Goal: Information Seeking & Learning: Learn about a topic

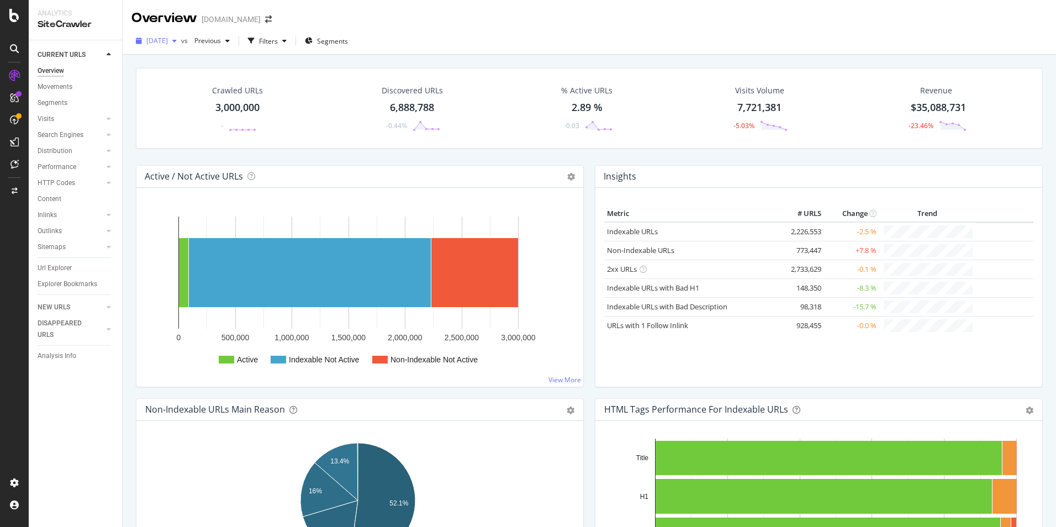
click at [168, 43] on span "[DATE]" at bounding box center [157, 40] width 22 height 9
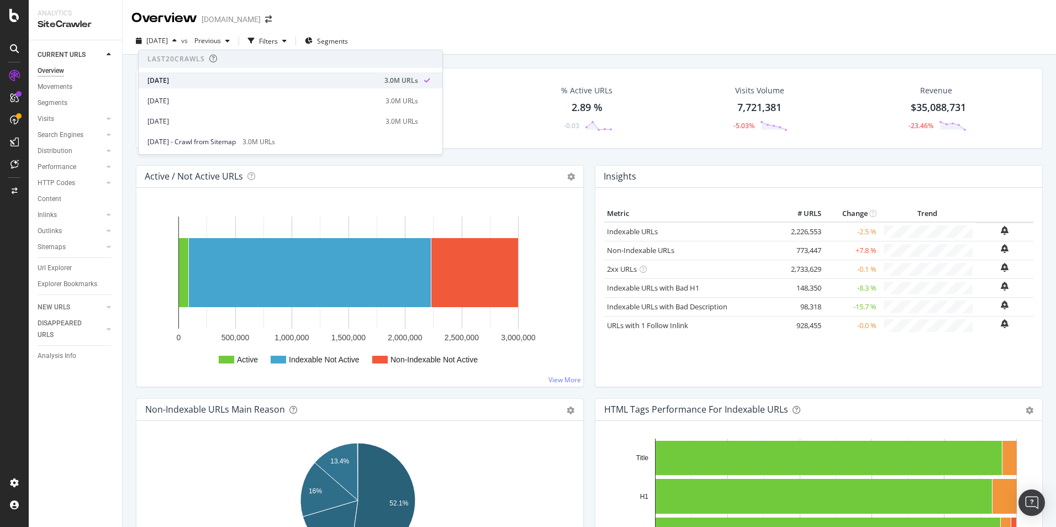
click at [191, 84] on div "[DATE]" at bounding box center [262, 81] width 230 height 10
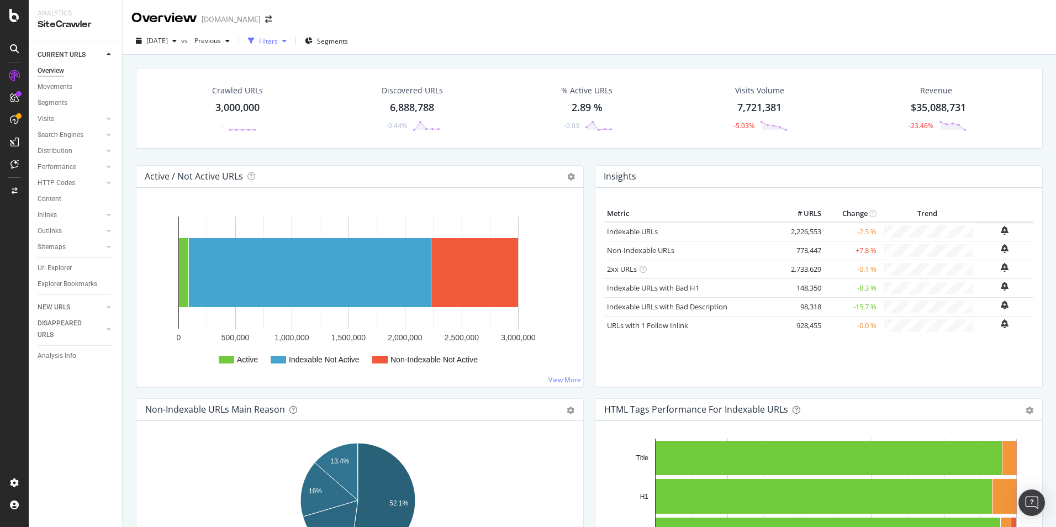
click at [278, 42] on div "Filters" at bounding box center [268, 40] width 19 height 9
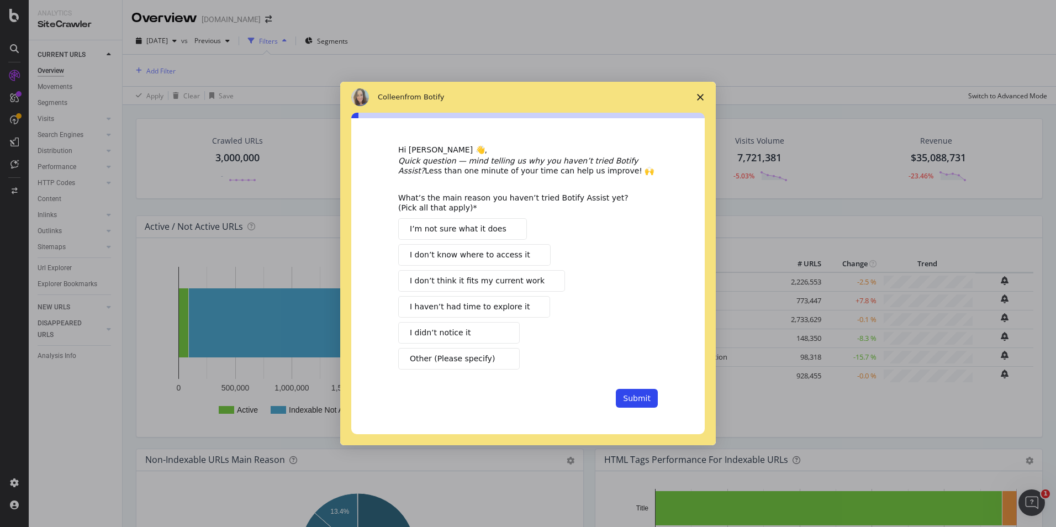
click at [295, 42] on div "Intercom messenger" at bounding box center [528, 263] width 1056 height 527
click at [631, 397] on button "Submit" at bounding box center [637, 398] width 42 height 19
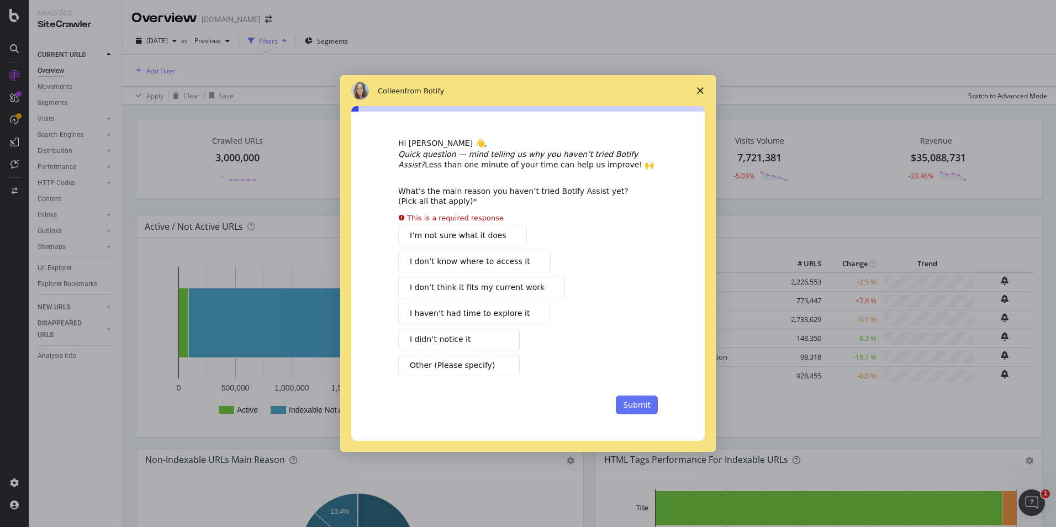
click at [631, 397] on button "Submit" at bounding box center [637, 404] width 42 height 19
click at [700, 98] on span "Close survey" at bounding box center [700, 90] width 31 height 31
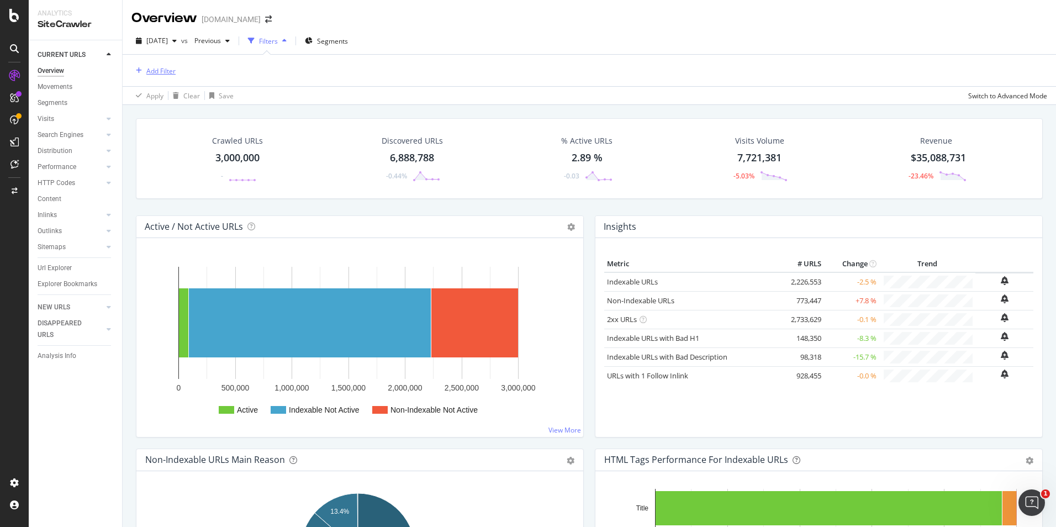
click at [160, 73] on div "Add Filter" at bounding box center [160, 70] width 29 height 9
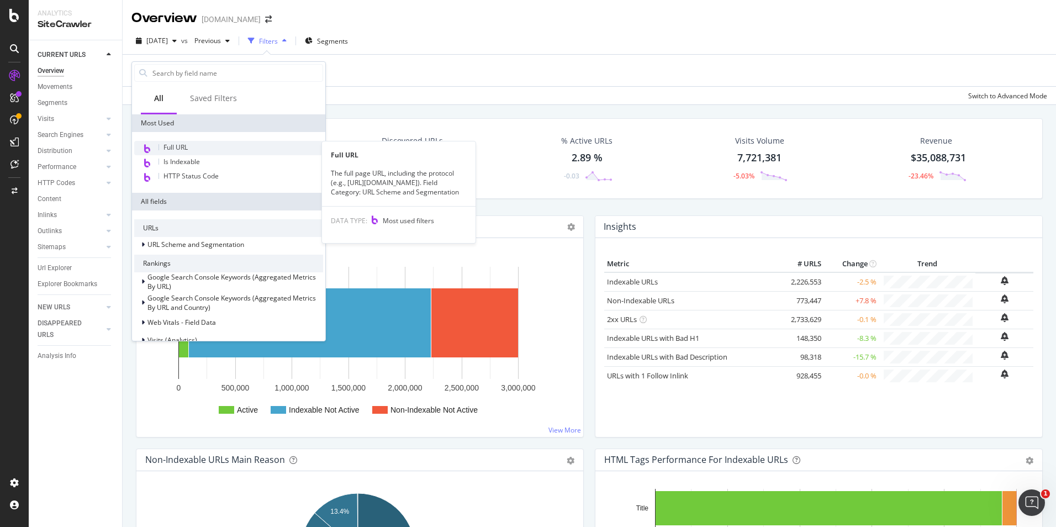
click at [188, 145] on span "Full URL" at bounding box center [175, 146] width 24 height 9
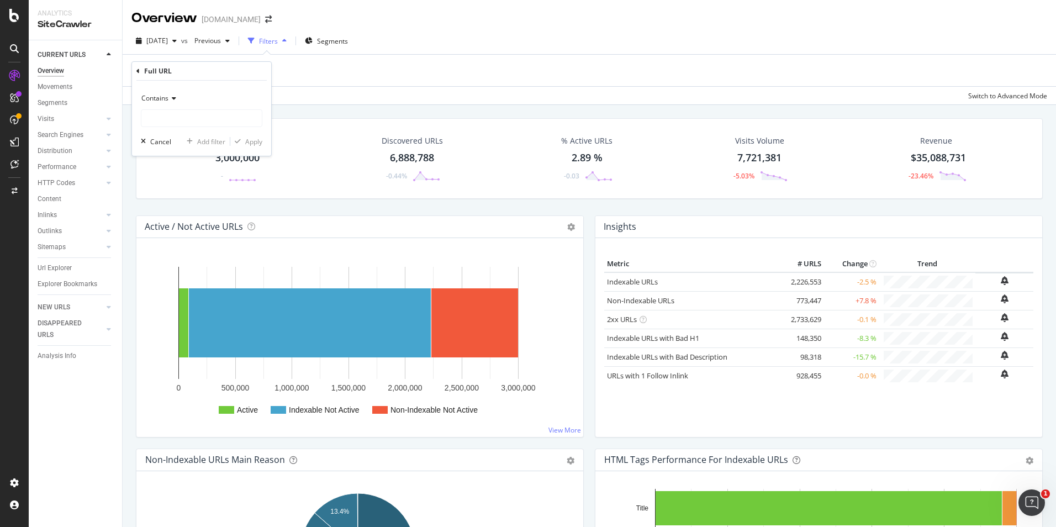
click at [171, 101] on icon at bounding box center [172, 98] width 8 height 7
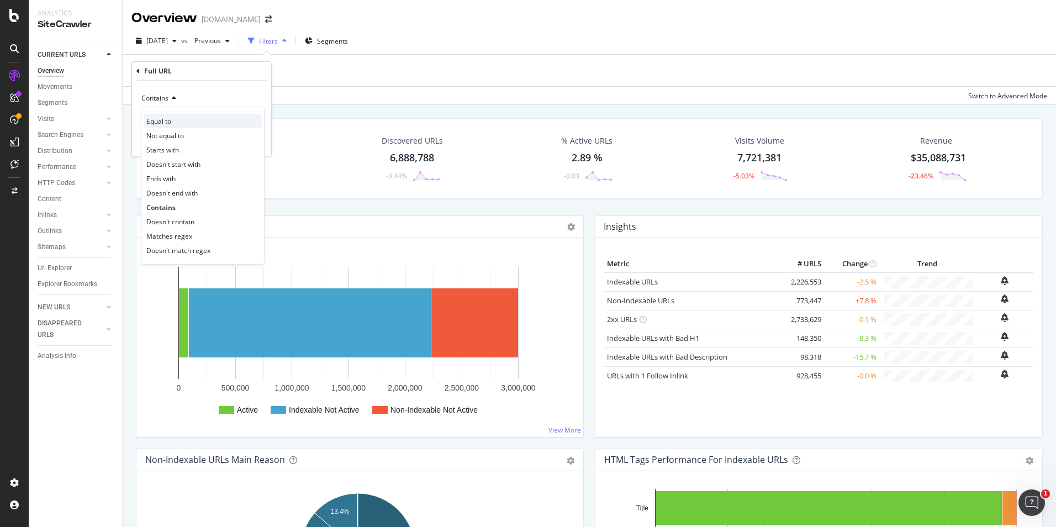
click at [175, 124] on div "Equal to" at bounding box center [203, 121] width 118 height 14
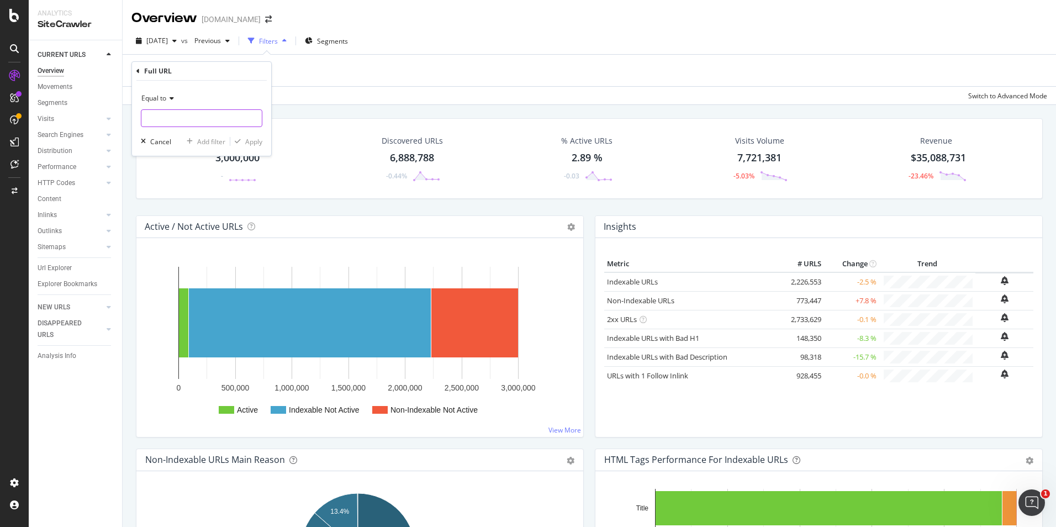
click at [168, 111] on input "text" at bounding box center [201, 118] width 120 height 18
click at [195, 119] on input "text" at bounding box center [201, 118] width 120 height 18
paste input "[URL][DOMAIN_NAME]"
type input "[URL][DOMAIN_NAME]"
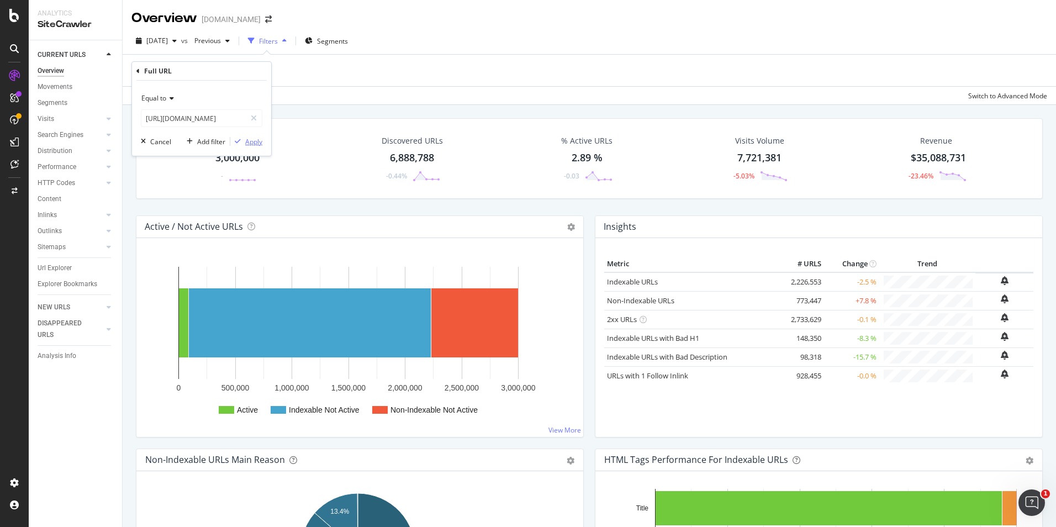
click at [253, 141] on div "Apply" at bounding box center [253, 141] width 17 height 9
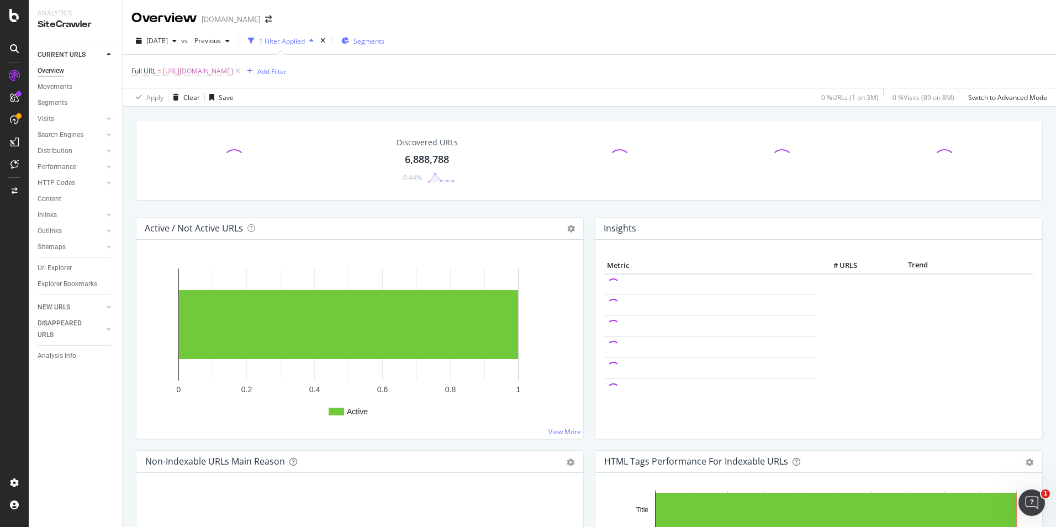
click at [349, 41] on icon "button" at bounding box center [345, 41] width 8 height 7
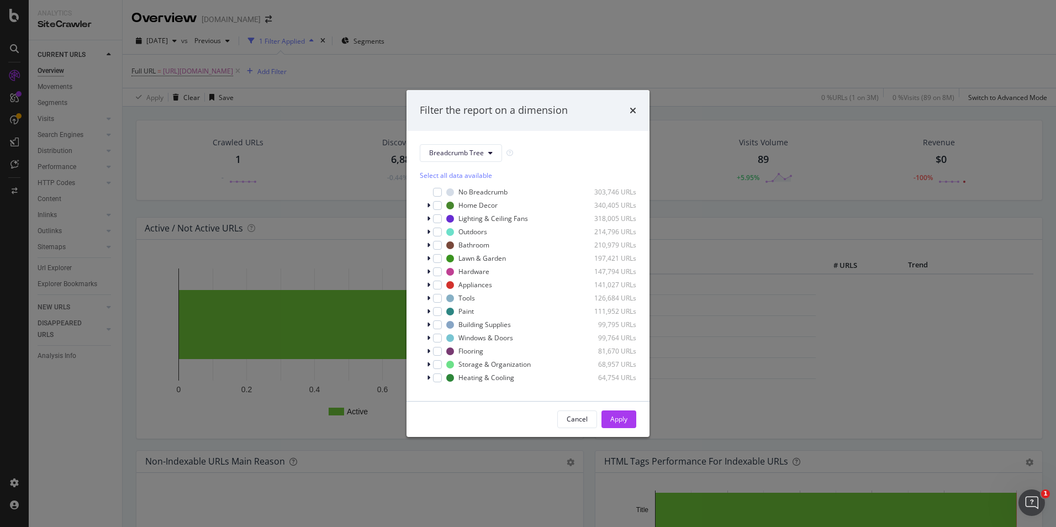
click at [627, 110] on div "Filter the report on a dimension" at bounding box center [528, 110] width 216 height 14
click at [634, 113] on icon "times" at bounding box center [633, 110] width 7 height 9
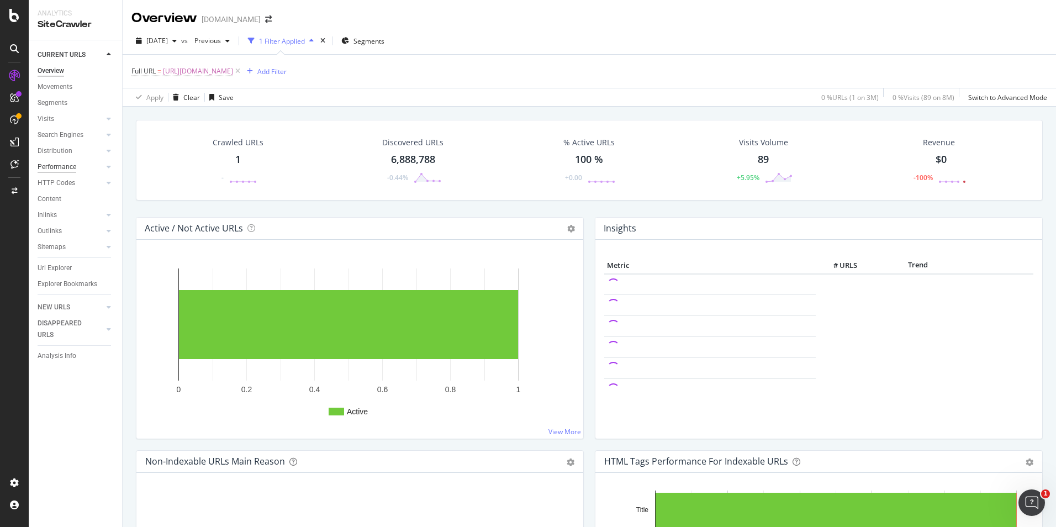
click at [74, 165] on div "Performance" at bounding box center [57, 167] width 39 height 12
click at [108, 165] on icon at bounding box center [109, 166] width 4 height 7
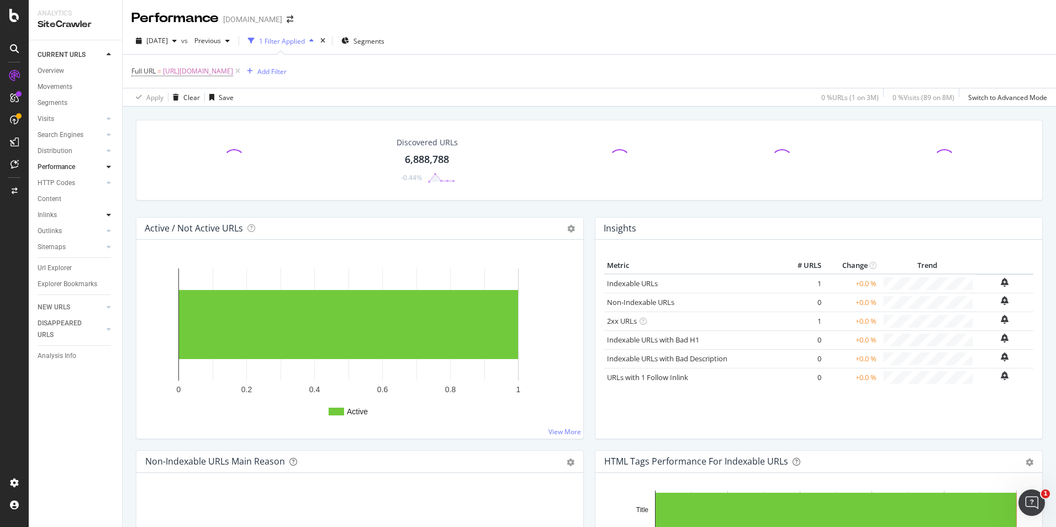
click at [108, 214] on icon at bounding box center [109, 215] width 4 height 7
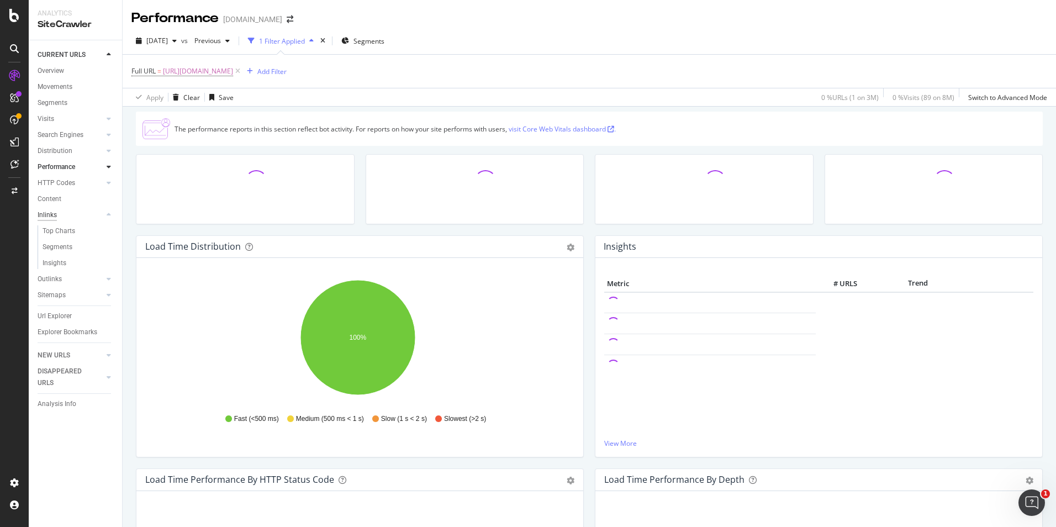
click at [46, 216] on div "Inlinks" at bounding box center [47, 215] width 19 height 12
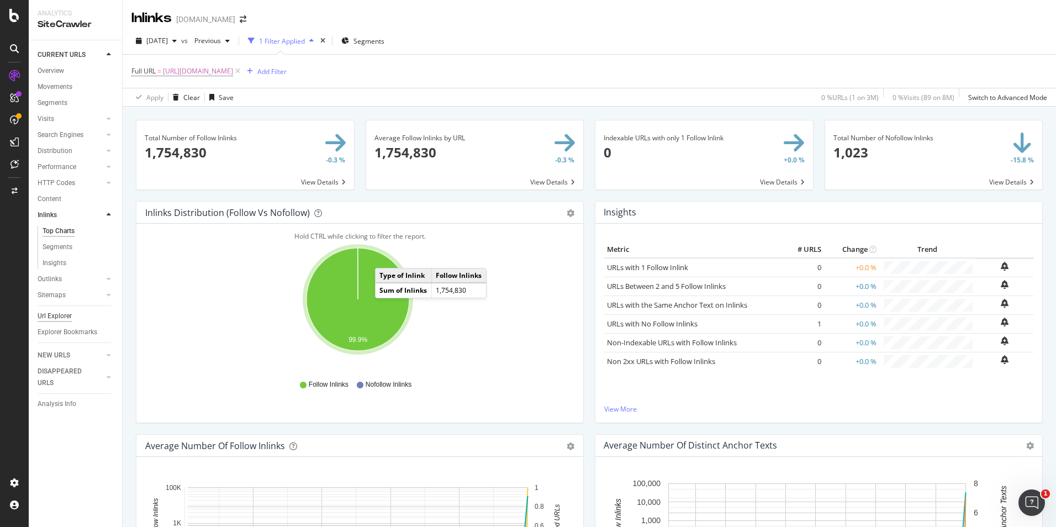
click at [61, 311] on div "Url Explorer" at bounding box center [55, 316] width 34 height 12
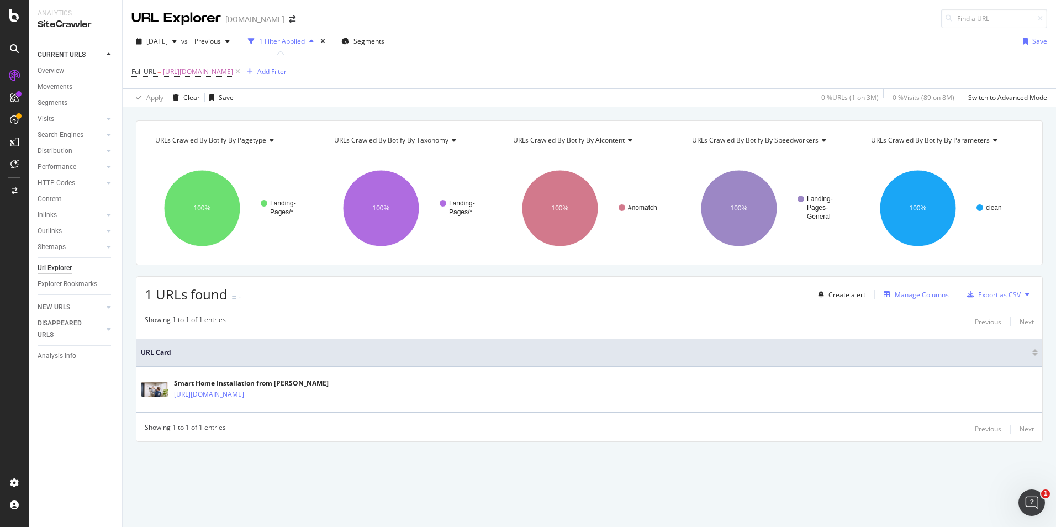
click at [925, 297] on div "Manage Columns" at bounding box center [922, 294] width 54 height 9
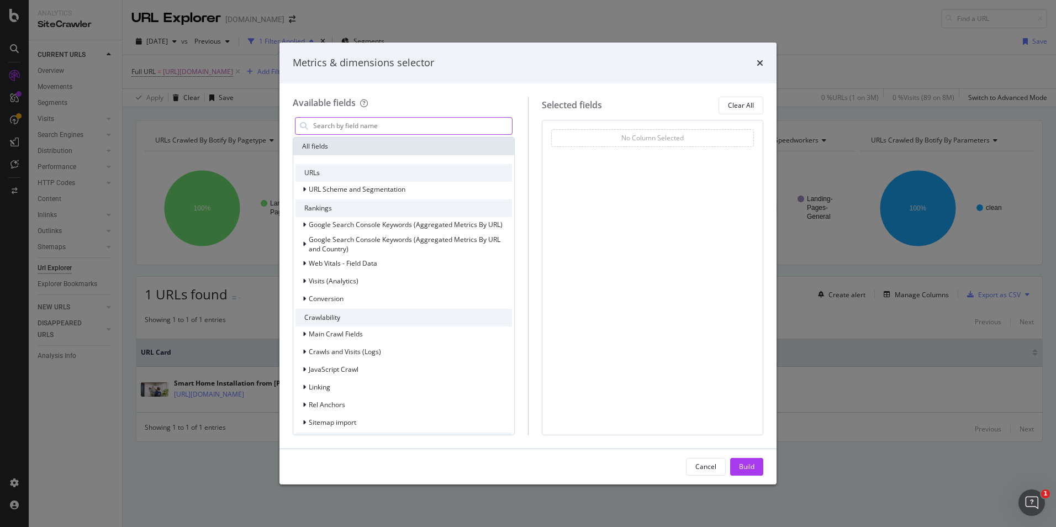
click at [324, 124] on input "modal" at bounding box center [412, 126] width 200 height 17
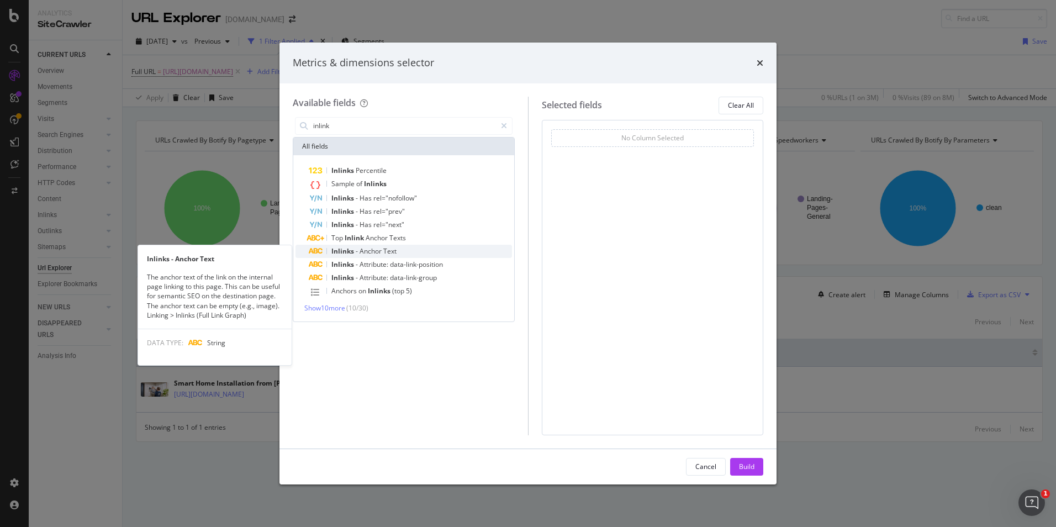
type input "inlink"
click at [359, 247] on span "Inlinks - Anchor Text" at bounding box center [363, 250] width 65 height 9
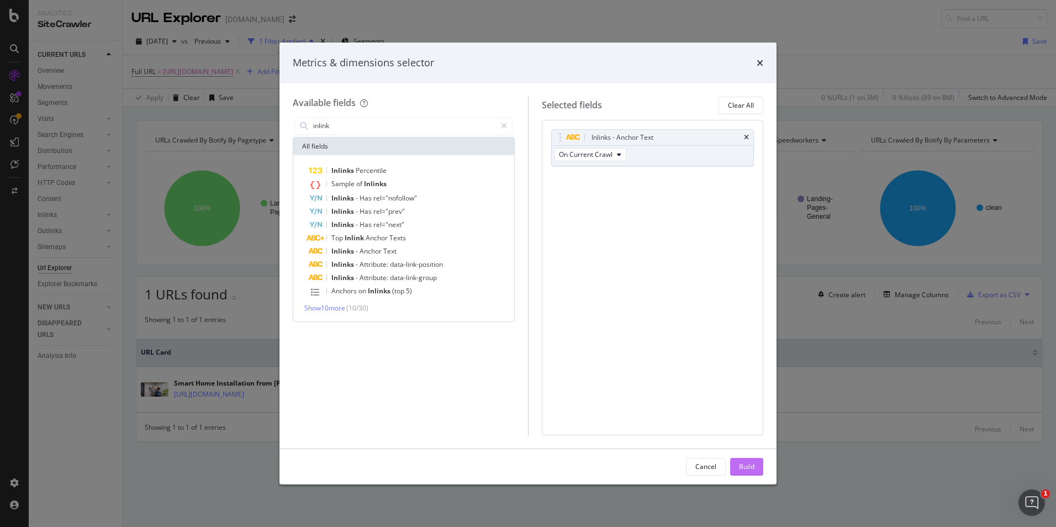
click at [749, 468] on div "Build" at bounding box center [746, 466] width 15 height 9
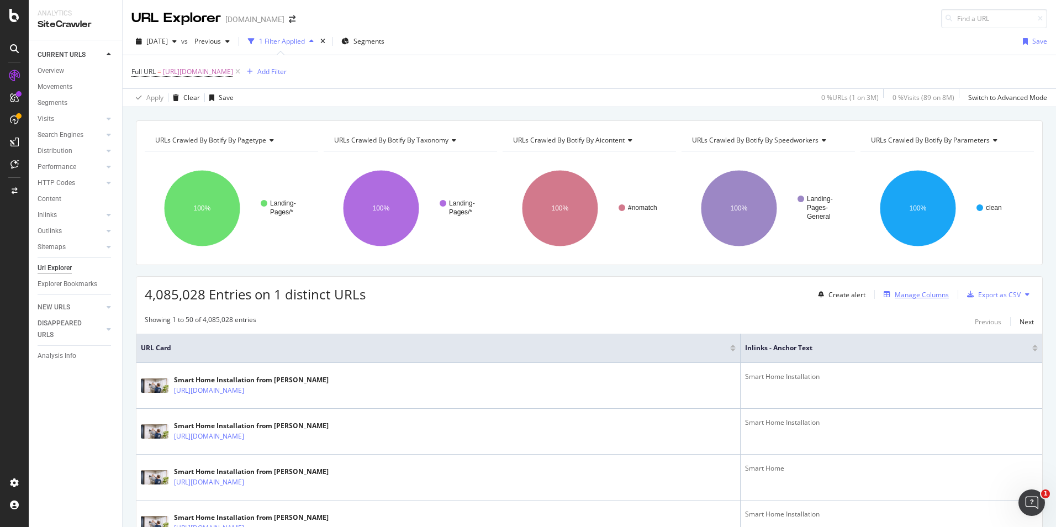
click at [918, 294] on div "Manage Columns" at bounding box center [922, 294] width 54 height 9
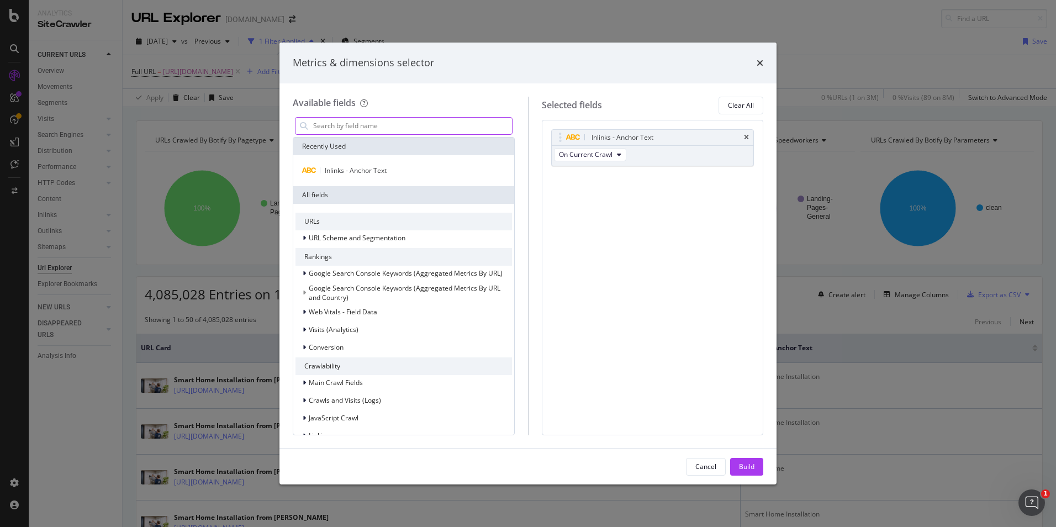
click at [341, 125] on input "modal" at bounding box center [412, 126] width 200 height 17
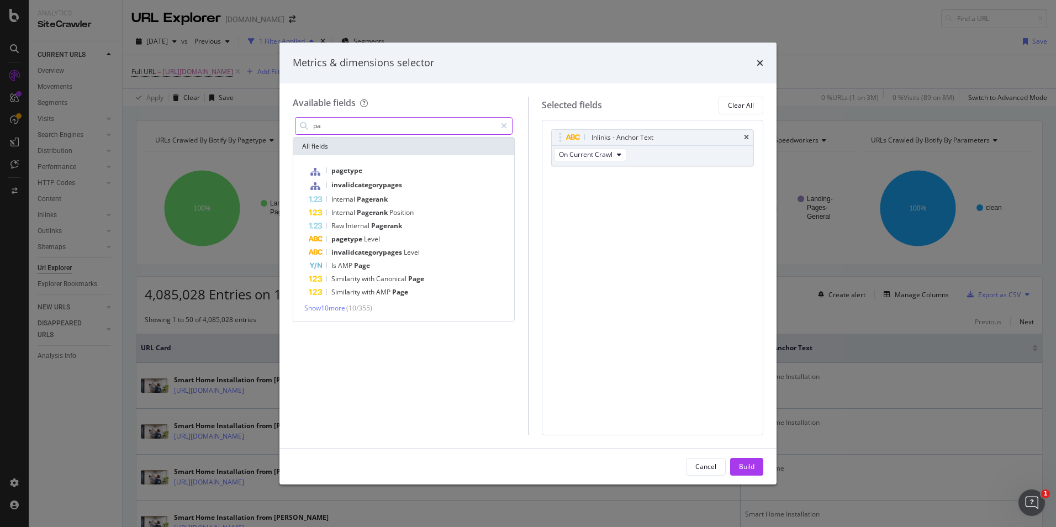
type input "p"
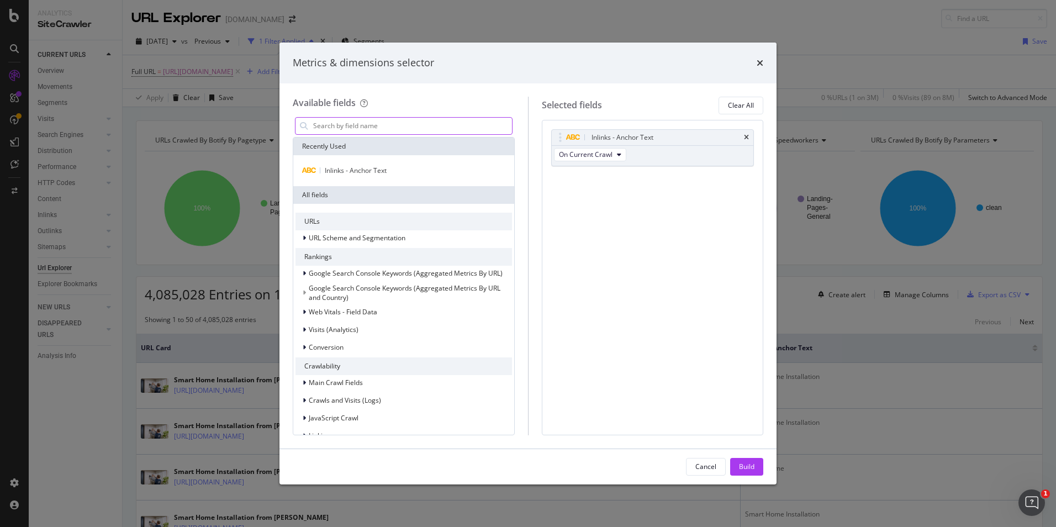
click at [335, 124] on input "modal" at bounding box center [412, 126] width 200 height 17
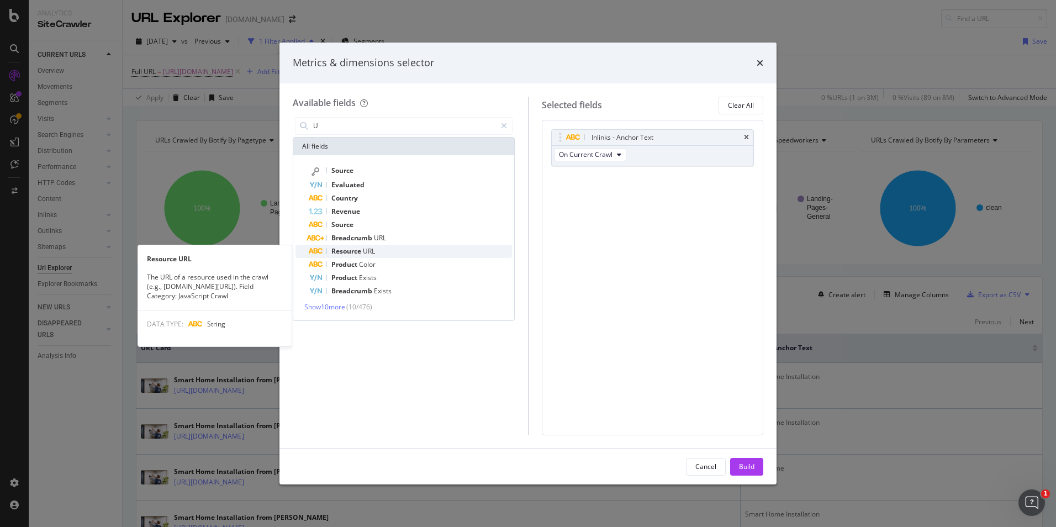
type input "U"
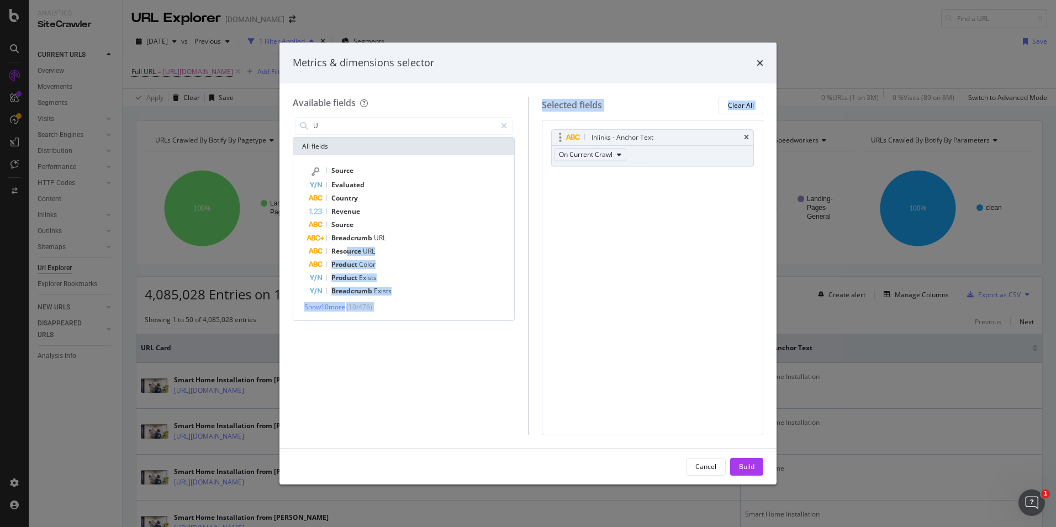
drag, startPoint x: 346, startPoint y: 251, endPoint x: 608, endPoint y: 153, distance: 279.6
click at [608, 153] on div "Available fields U All fields Source Evaluated Country Revenue Source Breadcrum…" at bounding box center [528, 266] width 470 height 339
click at [353, 249] on span "Resource" at bounding box center [346, 250] width 31 height 9
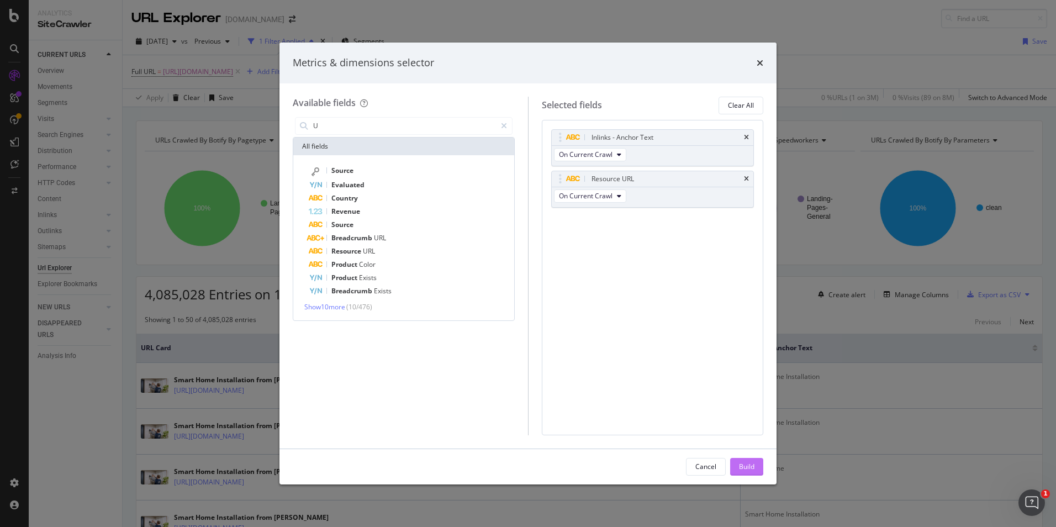
click at [739, 461] on div "Build" at bounding box center [746, 466] width 15 height 17
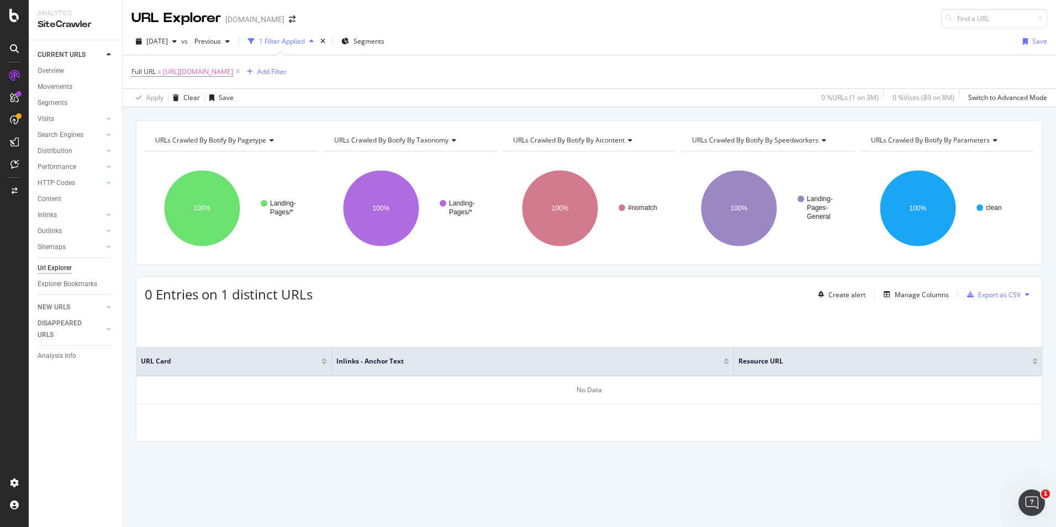
drag, startPoint x: 849, startPoint y: 363, endPoint x: 276, endPoint y: 356, distance: 573.2
click at [401, 380] on div "URL Card Inlinks - Anchor Text Resource URL No Data" at bounding box center [589, 375] width 906 height 57
click at [1023, 360] on icon at bounding box center [1022, 360] width 8 height 8
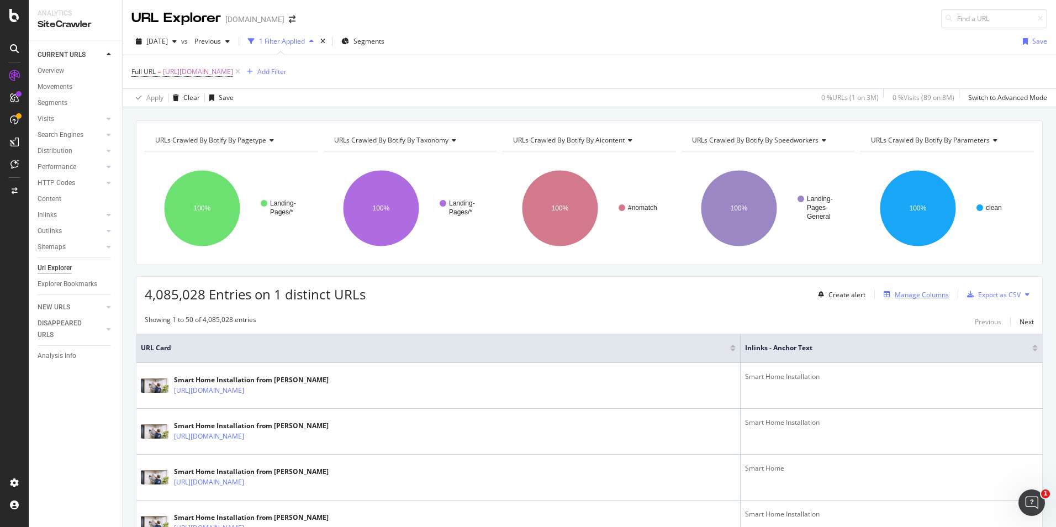
click at [905, 292] on div "Manage Columns" at bounding box center [922, 294] width 54 height 9
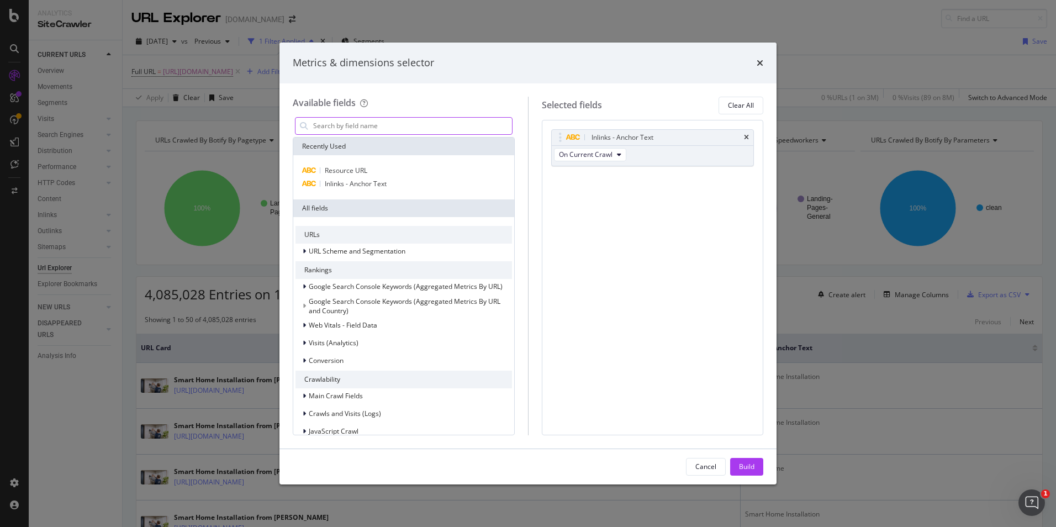
click at [347, 123] on input "modal" at bounding box center [412, 126] width 200 height 17
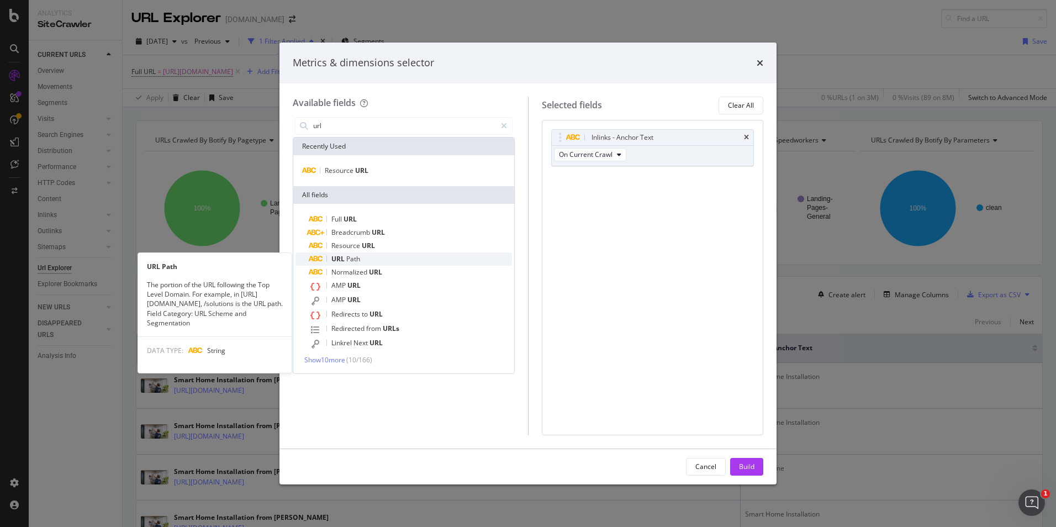
type input "url"
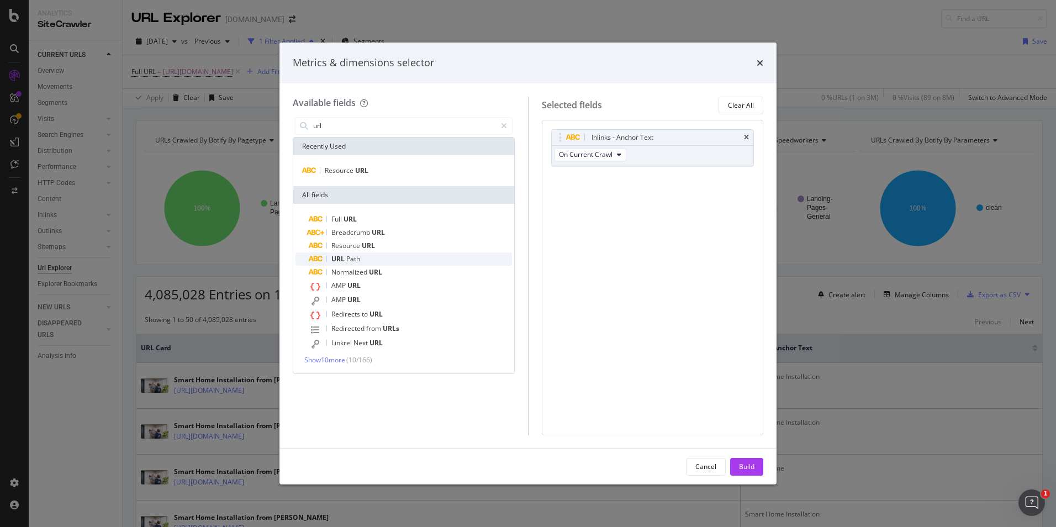
click at [348, 259] on span "Path" at bounding box center [353, 258] width 14 height 9
click at [743, 468] on div "Build" at bounding box center [746, 466] width 15 height 9
